Goal: Information Seeking & Learning: Check status

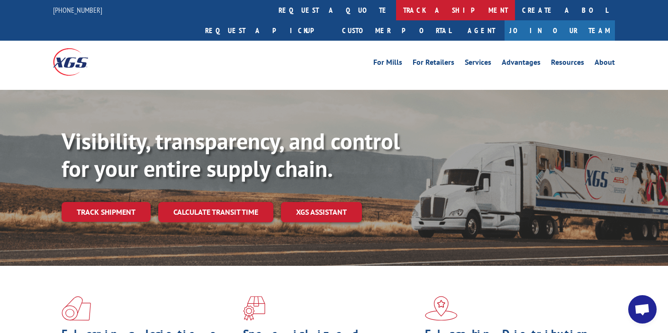
click at [396, 7] on link "track a shipment" at bounding box center [455, 10] width 119 height 20
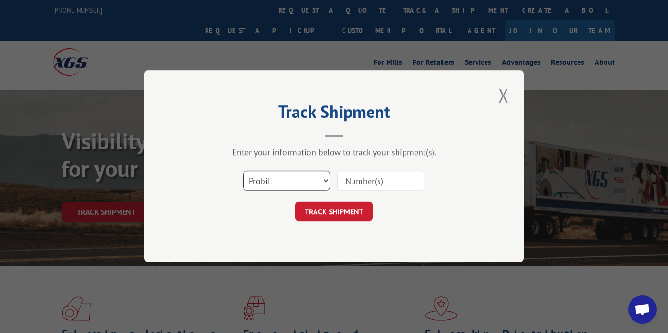
click at [321, 177] on select "Select category... Probill BOL PO" at bounding box center [286, 181] width 87 height 20
select select "bol"
click at [243, 171] on select "Select category... Probill BOL PO" at bounding box center [286, 181] width 87 height 20
click at [358, 181] on input at bounding box center [380, 181] width 87 height 20
paste input "6729810"
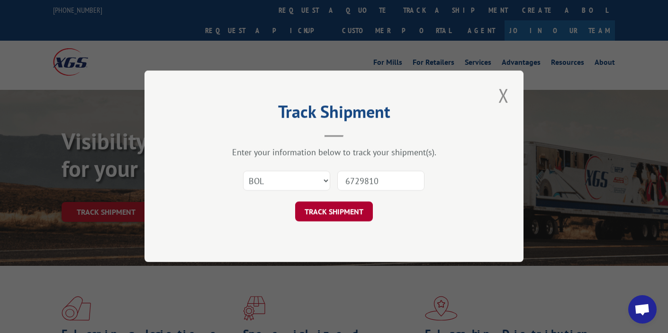
type input "6729810"
click at [334, 213] on button "TRACK SHIPMENT" at bounding box center [334, 212] width 78 height 20
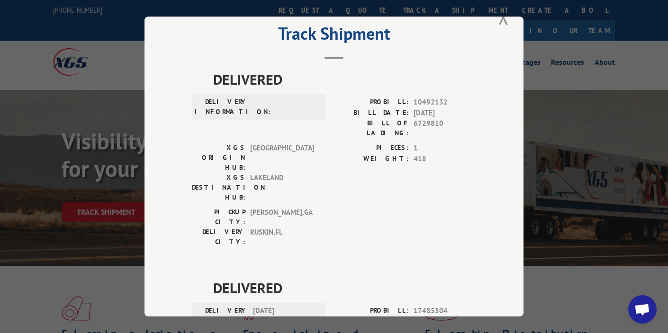
scroll to position [91, 0]
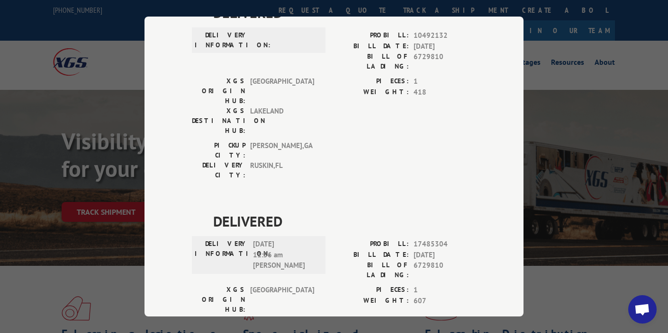
click at [581, 271] on div "Track Shipment DELIVERED DELIVERY INFORMATION: PROBILL: 10492132 BILL DATE: [DA…" at bounding box center [334, 166] width 668 height 333
